Goal: Task Accomplishment & Management: Manage account settings

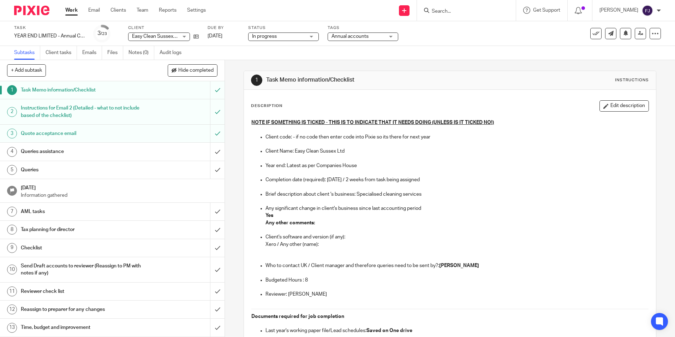
scroll to position [530, 0]
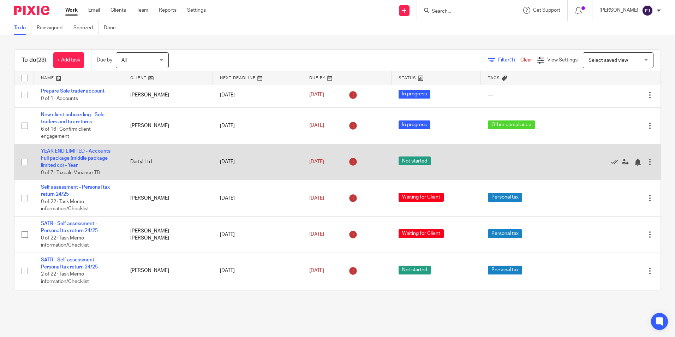
scroll to position [353, 0]
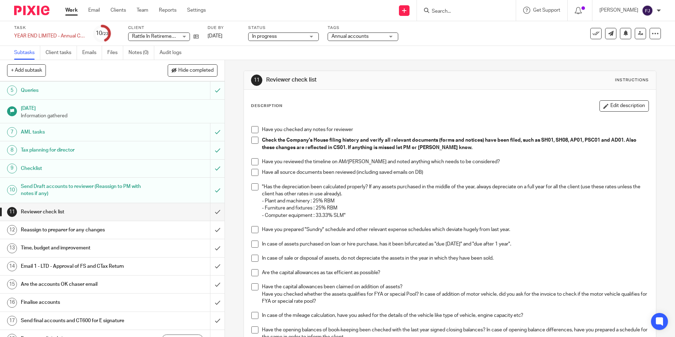
scroll to position [181, 0]
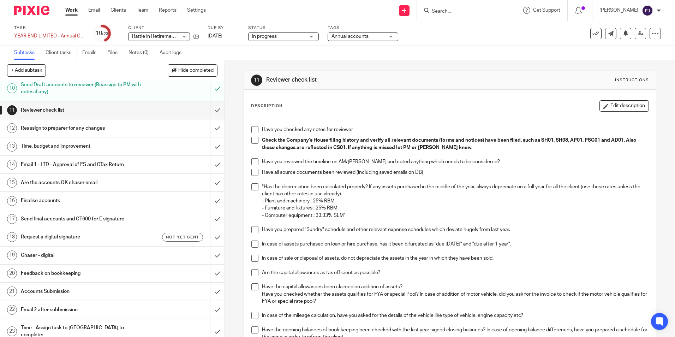
click at [66, 162] on h1 "Email 1 - LTD - Approval of FS and CTax Return" at bounding box center [81, 164] width 121 height 11
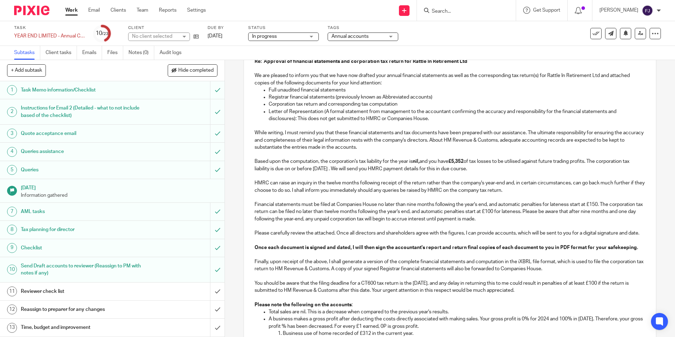
scroll to position [106, 0]
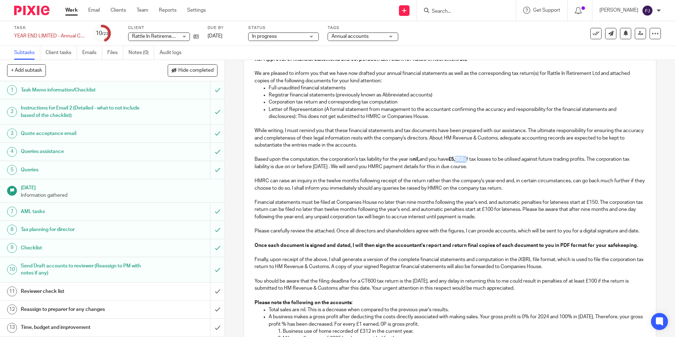
drag, startPoint x: 460, startPoint y: 160, endPoint x: 466, endPoint y: 157, distance: 7.0
click at [467, 158] on p "Based upon the computation, the corporation's tax liability for the year is nil…" at bounding box center [450, 163] width 390 height 14
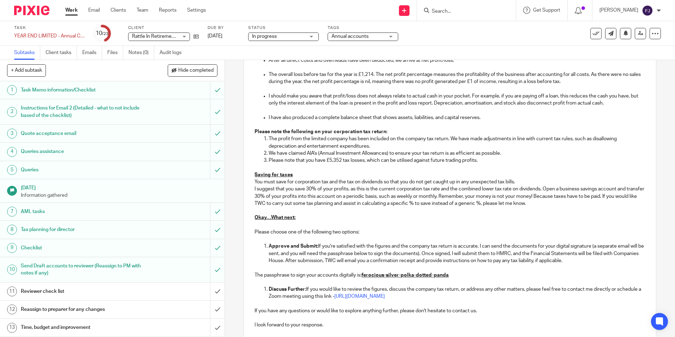
scroll to position [474, 0]
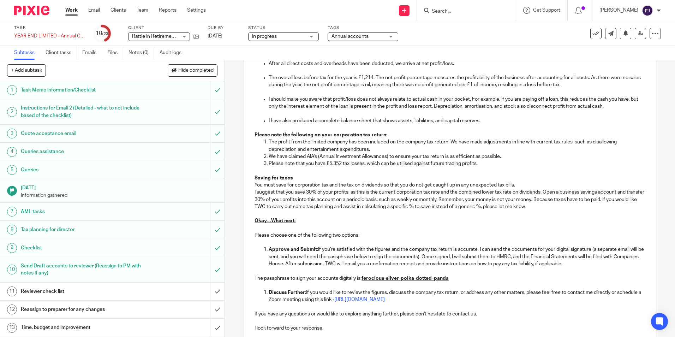
click at [333, 167] on p "Please note that you have £5,352 tax losses, which can be utilised against futu…" at bounding box center [457, 163] width 376 height 7
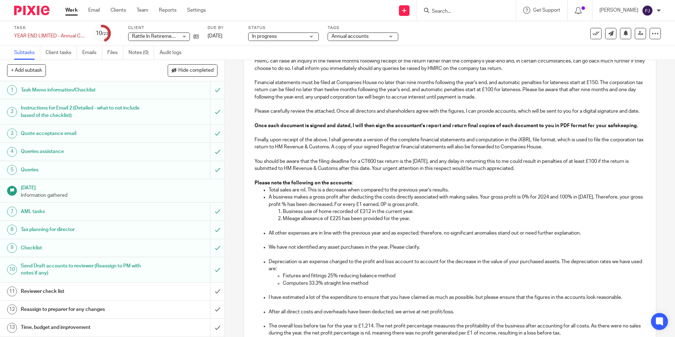
scroll to position [227, 0]
drag, startPoint x: 331, startPoint y: 225, endPoint x: 339, endPoint y: 225, distance: 8.1
click at [339, 221] on p "Mileage allowance of £225 has been provided for the year," at bounding box center [464, 217] width 362 height 7
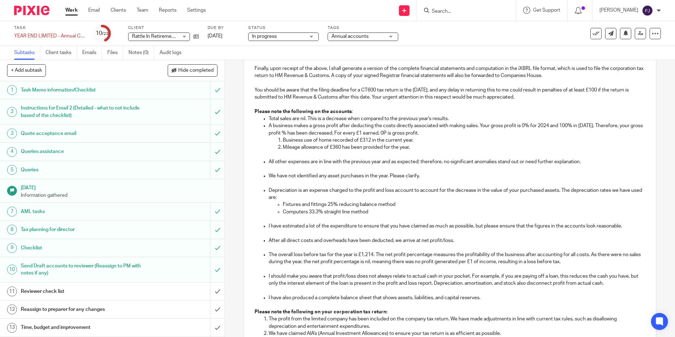
scroll to position [297, 0]
click at [415, 150] on p "Mileage allowance of £360 has been provided for the year," at bounding box center [464, 146] width 362 height 7
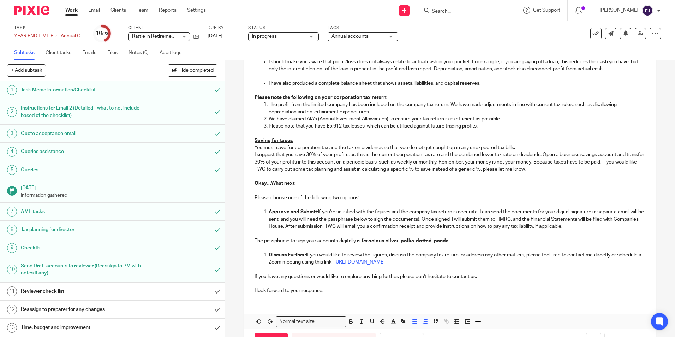
scroll to position [544, 0]
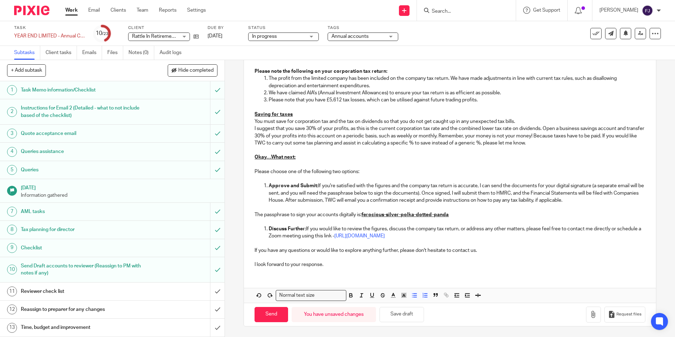
click at [554, 143] on p "I suggest that you save 30% of your profits, as this is the current corporation…" at bounding box center [450, 136] width 390 height 22
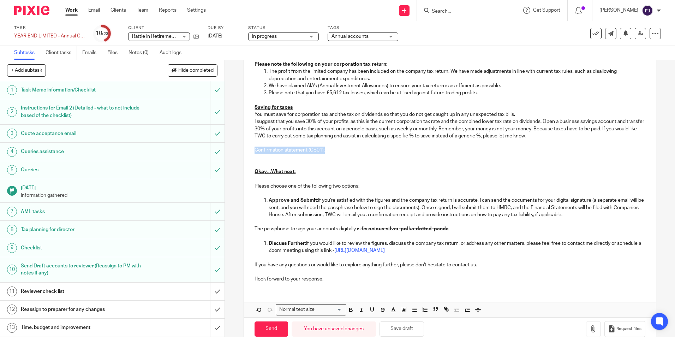
drag, startPoint x: 327, startPoint y: 155, endPoint x: 252, endPoint y: 158, distance: 75.3
click at [256, 161] on p at bounding box center [450, 157] width 390 height 7
click at [258, 161] on p "WE have noticed that" at bounding box center [450, 157] width 390 height 7
click at [384, 161] on p "We have noticed that the confirmation statement of the" at bounding box center [450, 157] width 390 height 7
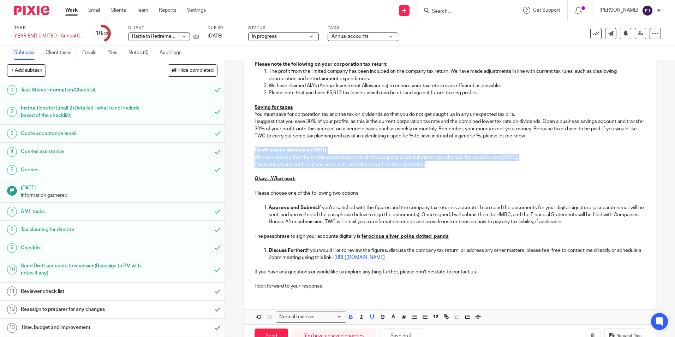
drag, startPoint x: 431, startPoint y: 173, endPoint x: 245, endPoint y: 155, distance: 186.9
copy div "Confirmation statement (CS01): We have noticed that the confirmation statement …"
drag, startPoint x: 370, startPoint y: 182, endPoint x: 376, endPoint y: 182, distance: 6.4
click at [370, 175] on p at bounding box center [450, 171] width 390 height 7
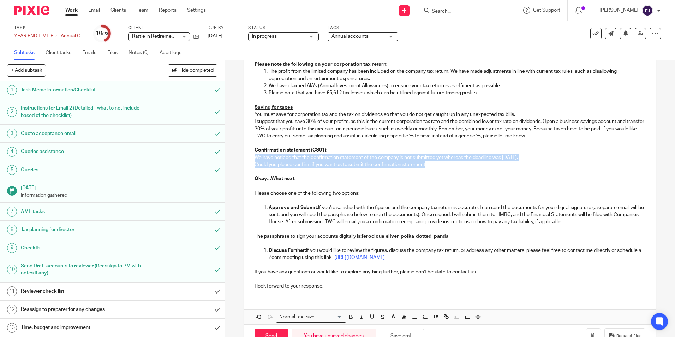
drag, startPoint x: 429, startPoint y: 172, endPoint x: 239, endPoint y: 165, distance: 190.4
click at [239, 165] on div "14 Email 1 - LTD - Approval of FS and CTax Return Manual email Secure the attac…" at bounding box center [450, 198] width 450 height 277
drag, startPoint x: 411, startPoint y: 197, endPoint x: 462, endPoint y: 179, distance: 53.6
click at [412, 197] on p "Please choose one of the following two options:" at bounding box center [450, 193] width 390 height 7
drag, startPoint x: 542, startPoint y: 162, endPoint x: 238, endPoint y: 162, distance: 304.6
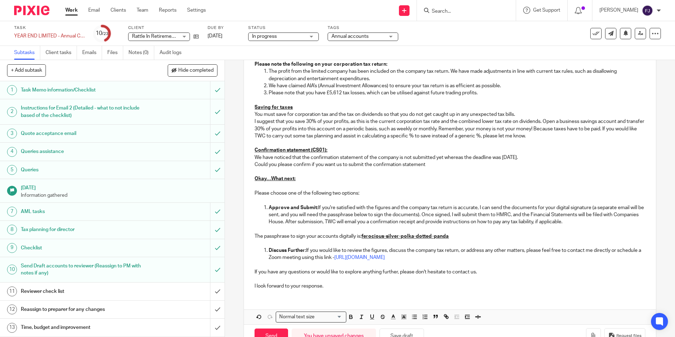
click at [238, 162] on div "14 Email 1 - LTD - Approval of FS and CTax Return Manual email Secure the attac…" at bounding box center [450, 198] width 450 height 277
drag, startPoint x: 580, startPoint y: 165, endPoint x: 287, endPoint y: 166, distance: 293.0
click at [287, 161] on p "We’ve noted that the Confirmation Statement (CS01) for your company has not yet…" at bounding box center [450, 157] width 390 height 7
drag, startPoint x: 426, startPoint y: 170, endPoint x: 252, endPoint y: 173, distance: 174.8
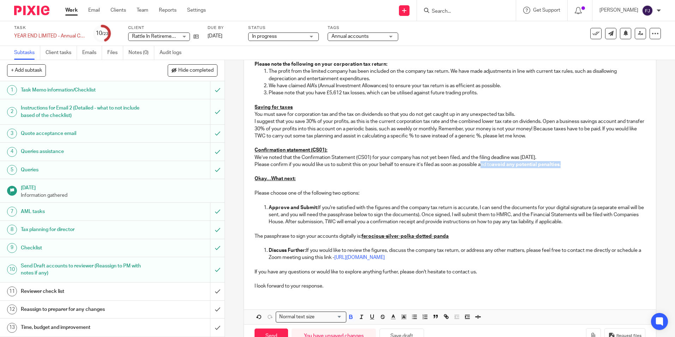
drag, startPoint x: 568, startPoint y: 169, endPoint x: 481, endPoint y: 169, distance: 86.5
click at [481, 168] on p "Please confirm if you would like us to submit this on your behalf to ensure it’…" at bounding box center [450, 164] width 390 height 7
click at [574, 168] on p "Please confirm if you would like us to submit this on your behalf to ensure it’…" at bounding box center [450, 164] width 390 height 7
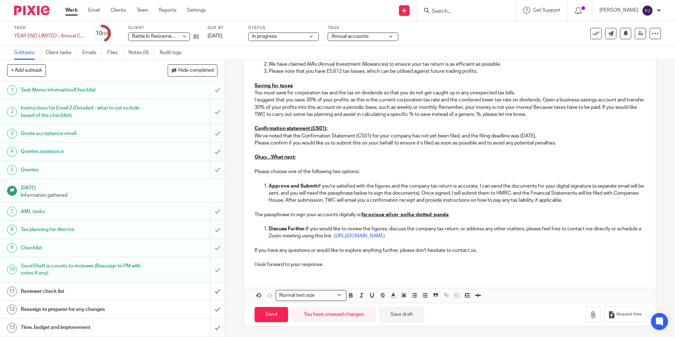
click at [412, 311] on button "Save draft" at bounding box center [401, 314] width 44 height 15
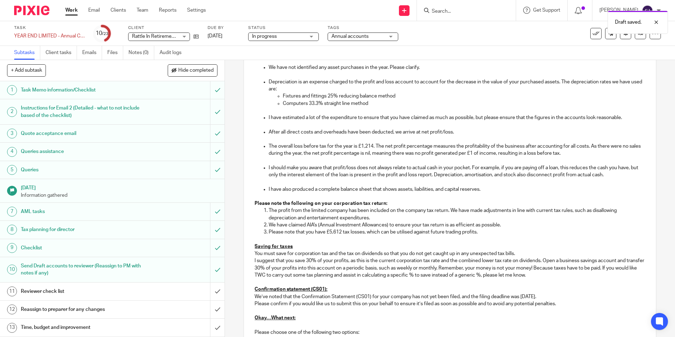
scroll to position [396, 0]
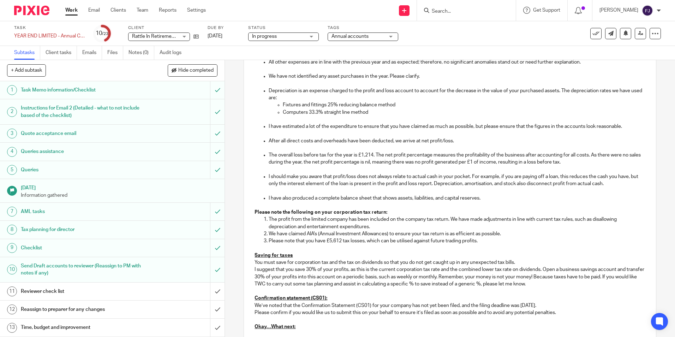
click at [366, 161] on p "The overall loss before tax for the year is £1,214. The net profit percentage m…" at bounding box center [457, 158] width 376 height 14
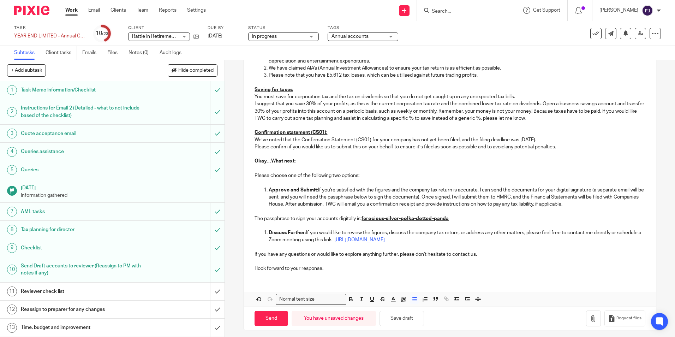
scroll to position [573, 0]
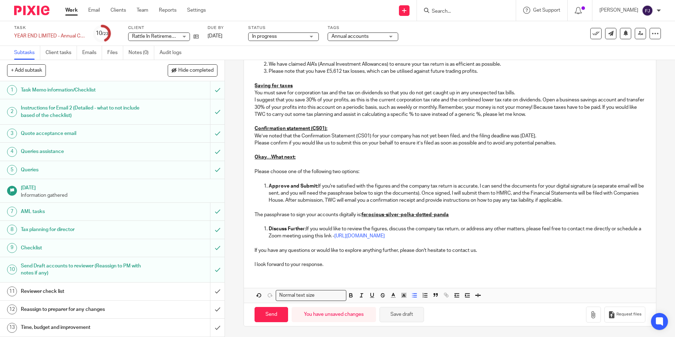
click at [397, 311] on button "Save draft" at bounding box center [401, 314] width 44 height 15
click at [396, 319] on button "Save draft" at bounding box center [401, 314] width 44 height 15
click at [396, 315] on button "Save draft" at bounding box center [401, 314] width 44 height 15
click at [638, 36] on icon at bounding box center [640, 33] width 5 height 5
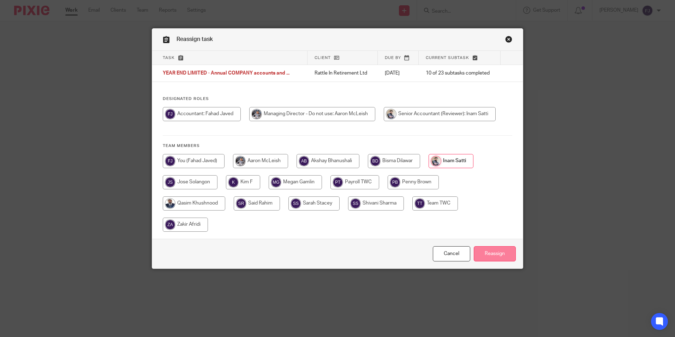
click at [490, 254] on input "Reassign" at bounding box center [495, 253] width 42 height 15
